Goal: Task Accomplishment & Management: Use online tool/utility

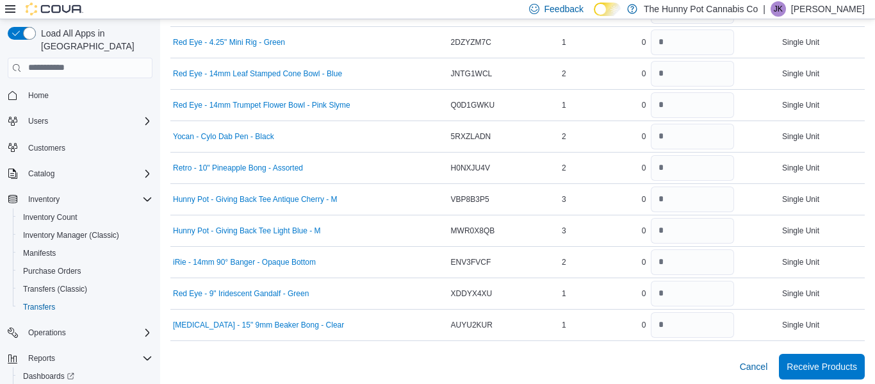
scroll to position [2384, 0]
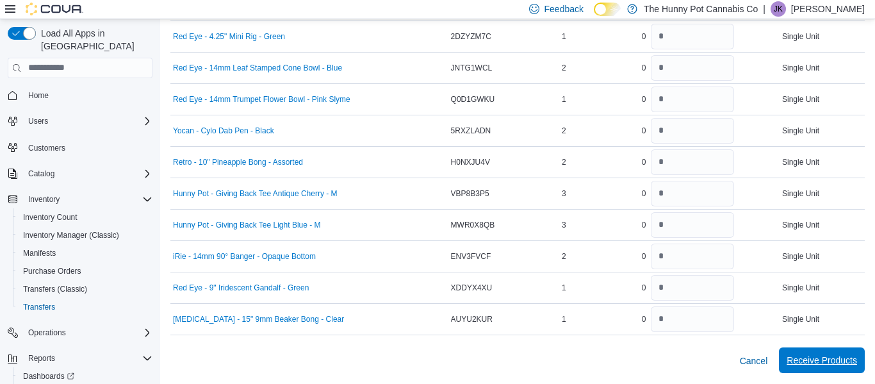
click at [811, 364] on span "Receive Products" at bounding box center [822, 360] width 70 height 13
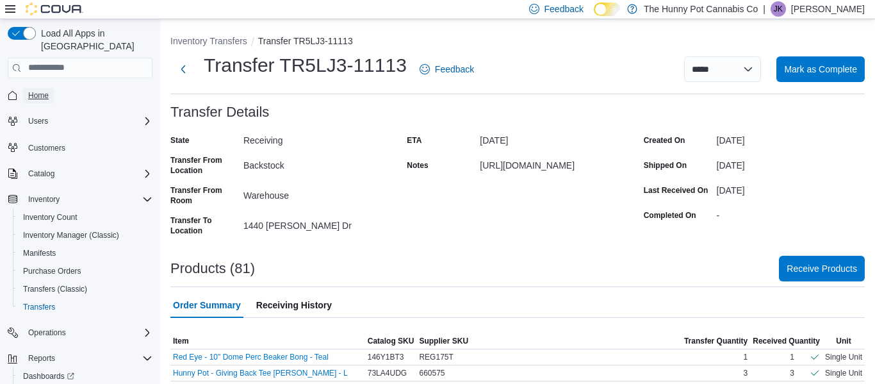
click at [45, 90] on span "Home" at bounding box center [38, 95] width 20 height 10
